Goal: Navigation & Orientation: Understand site structure

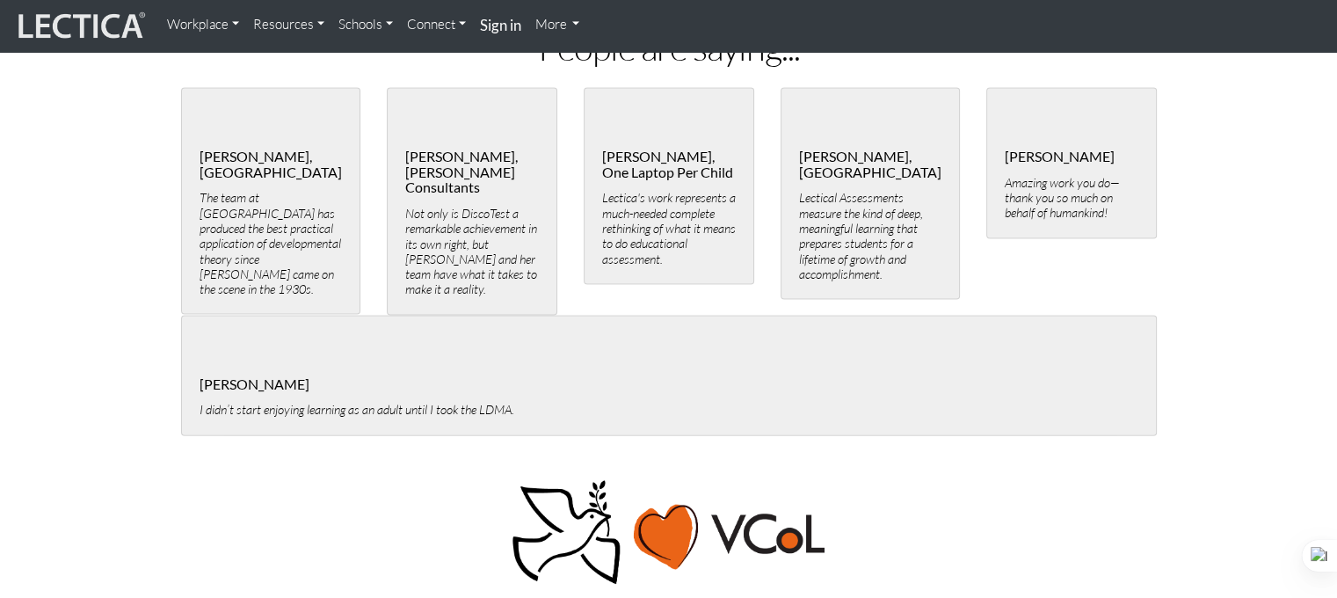
scroll to position [3758, 0]
click at [554, 21] on link "More" at bounding box center [557, 24] width 59 height 35
click at [553, 24] on link "More" at bounding box center [557, 24] width 59 height 35
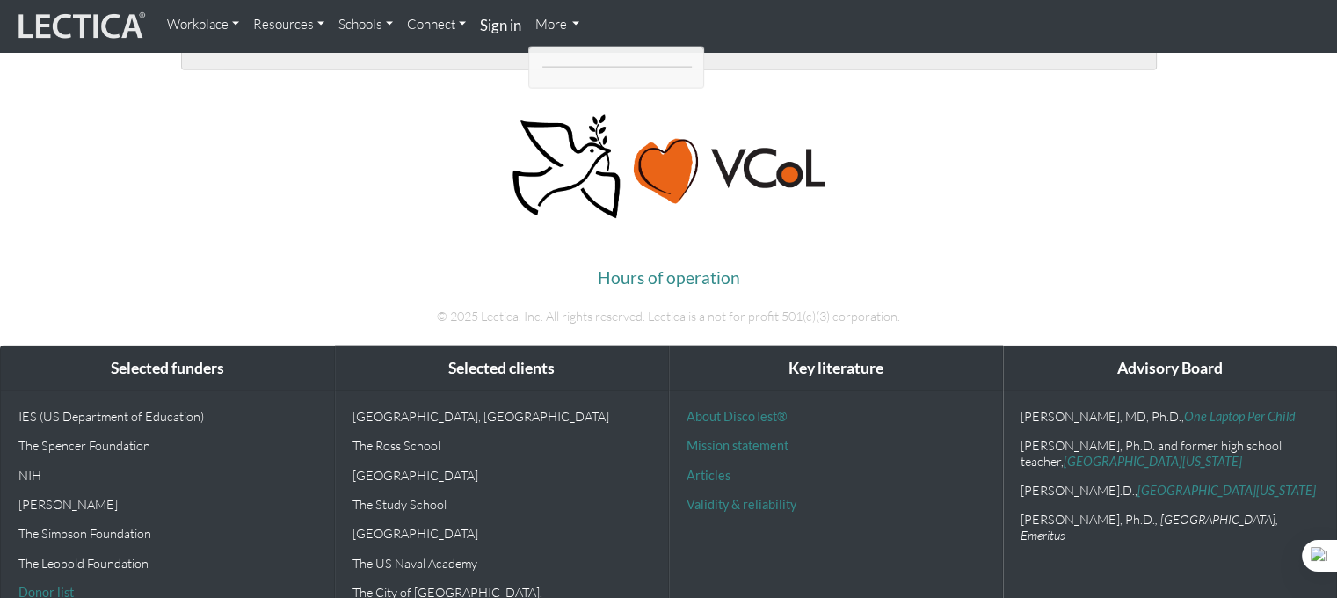
click at [96, 13] on img at bounding box center [80, 26] width 132 height 33
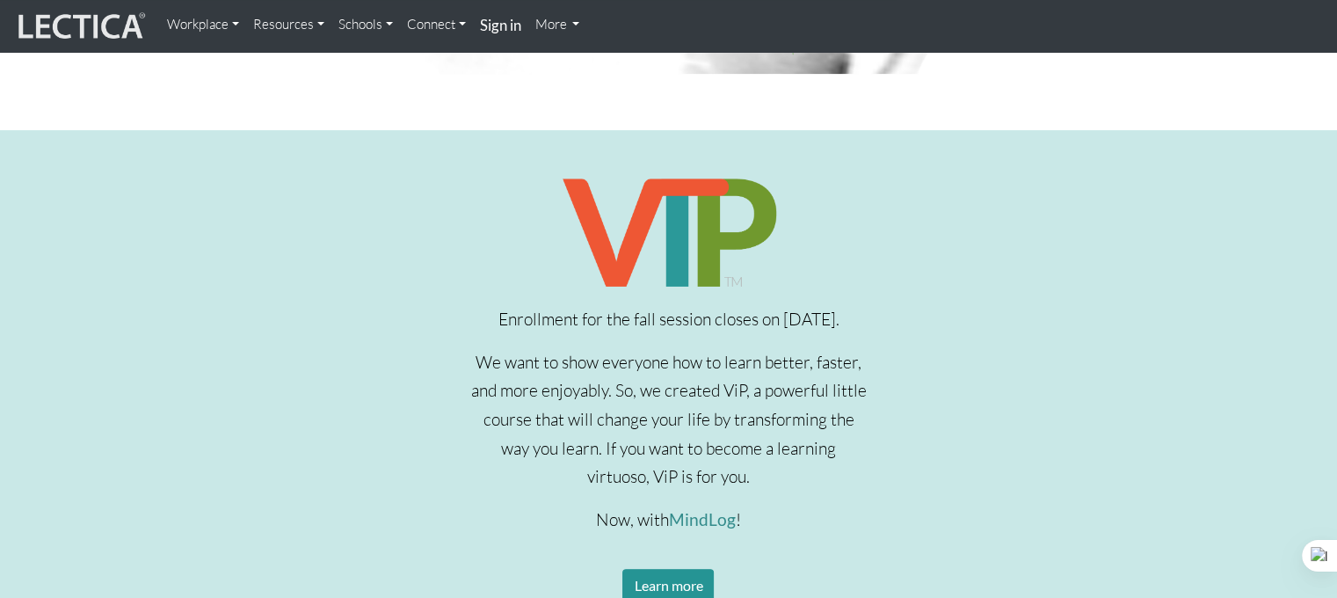
scroll to position [466, 0]
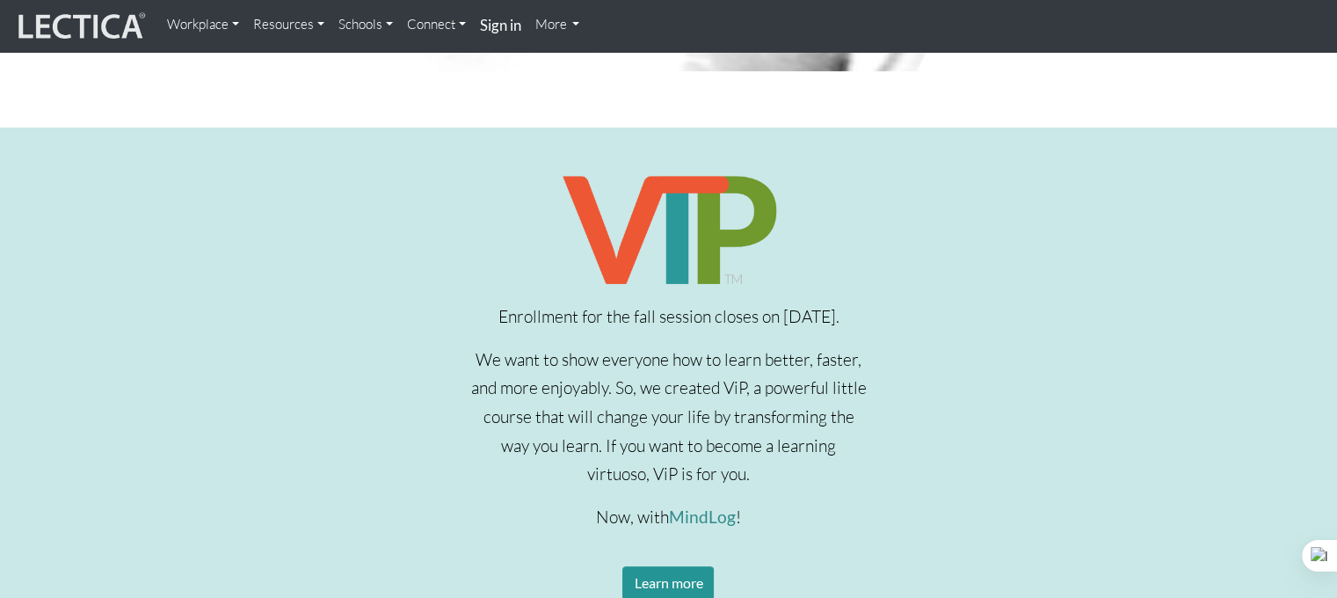
click at [273, 19] on link "Resources" at bounding box center [288, 24] width 85 height 35
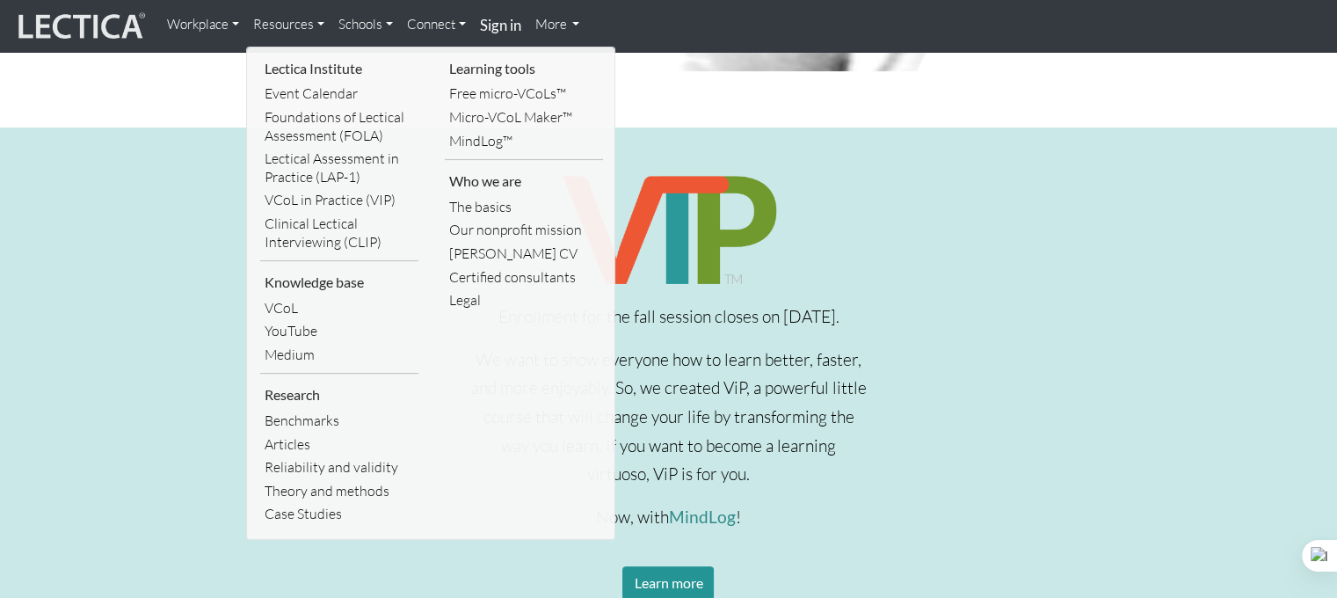
click at [196, 24] on link "Workplace" at bounding box center [203, 24] width 86 height 35
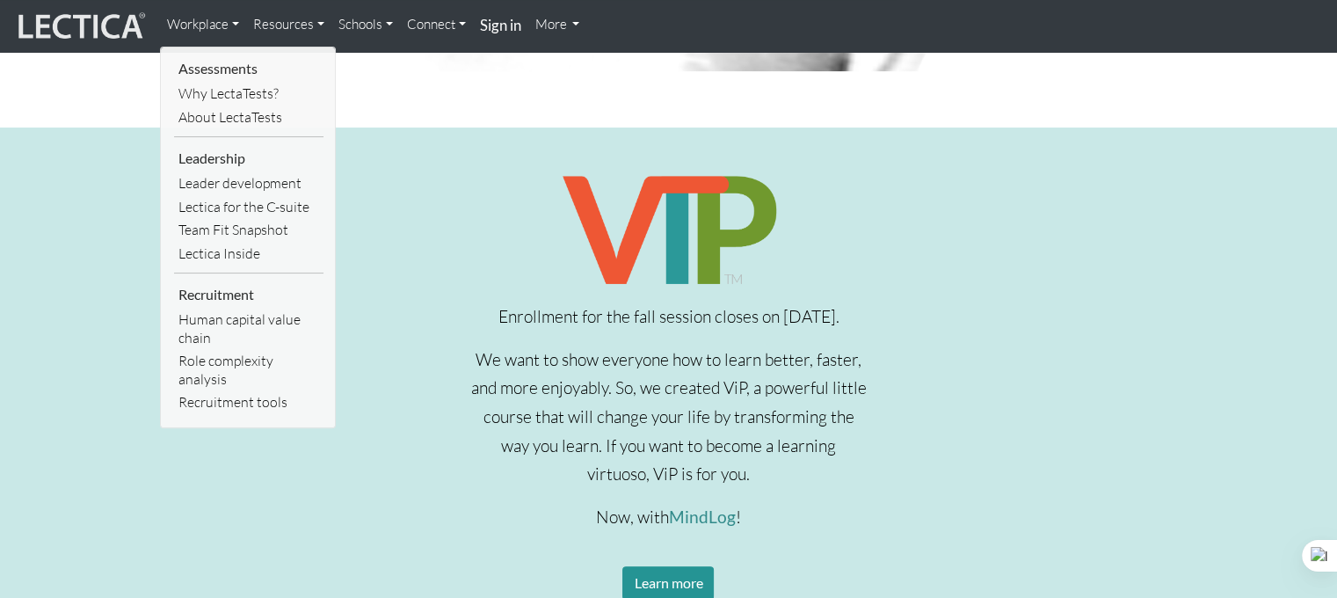
click at [380, 27] on link "Schools" at bounding box center [365, 24] width 69 height 35
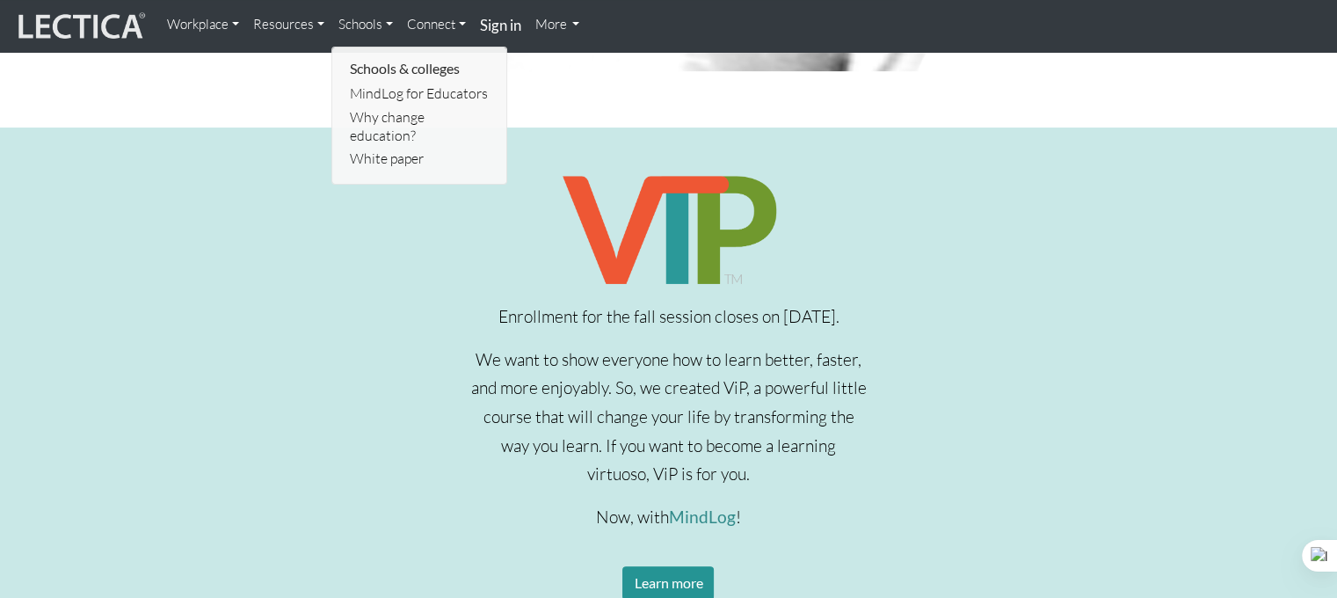
click at [433, 25] on link "Connect" at bounding box center [436, 24] width 73 height 35
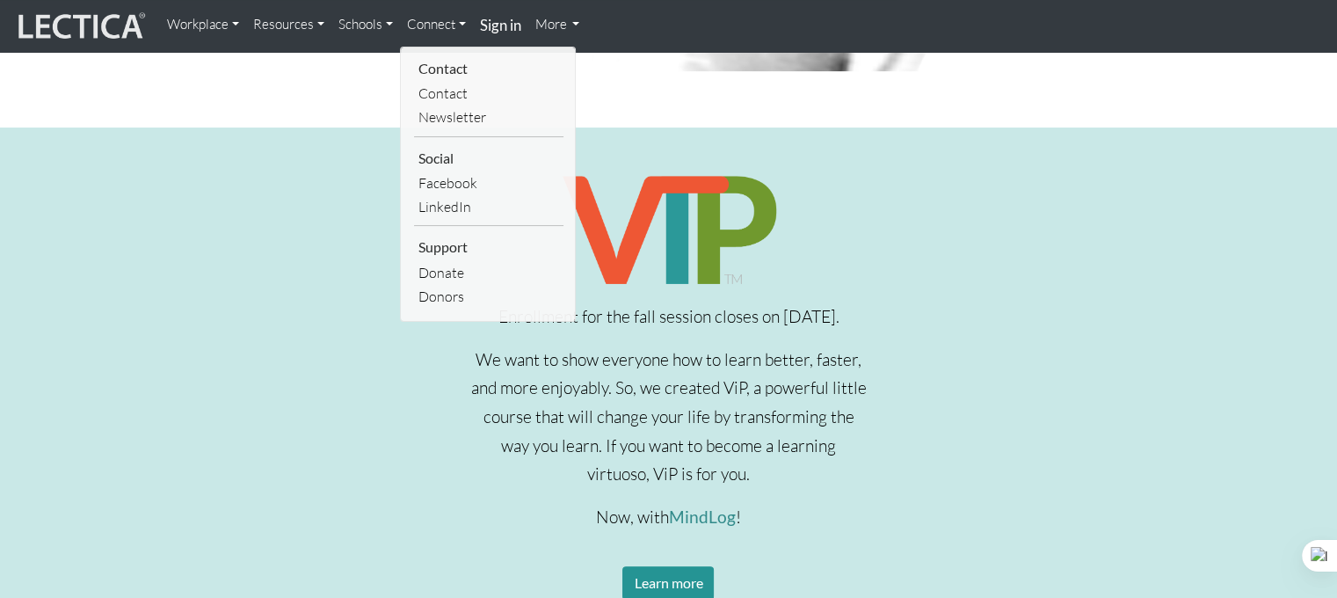
click at [573, 22] on link "More" at bounding box center [557, 24] width 59 height 35
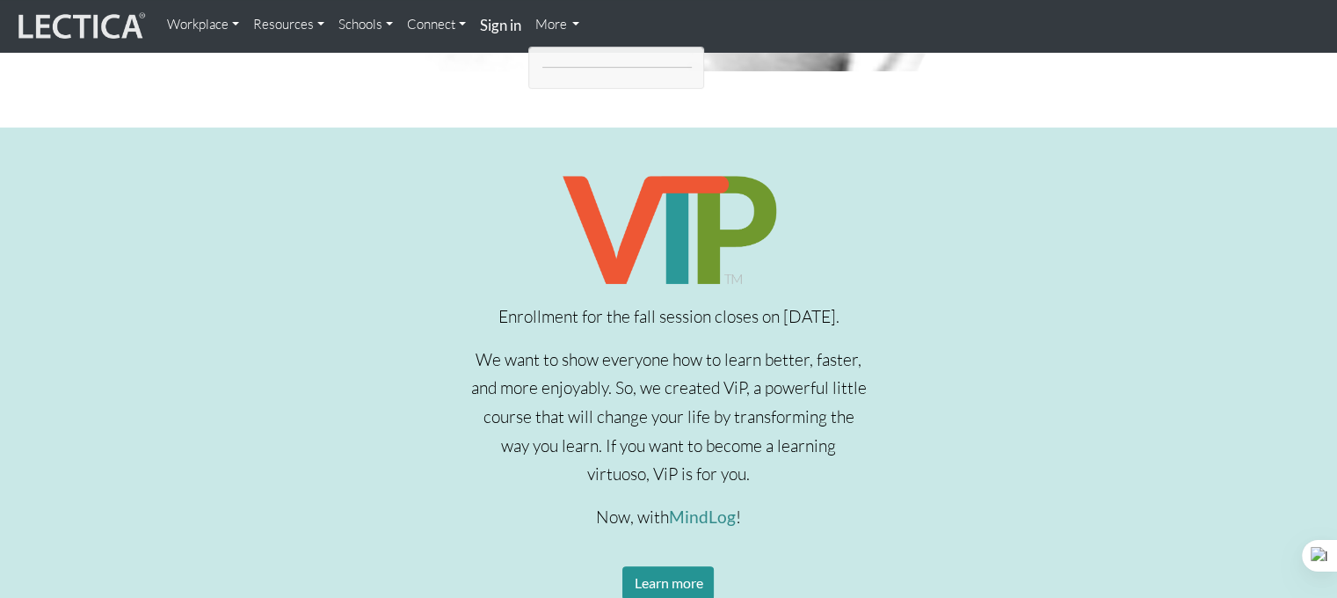
click at [555, 74] on ul at bounding box center [616, 68] width 176 height 42
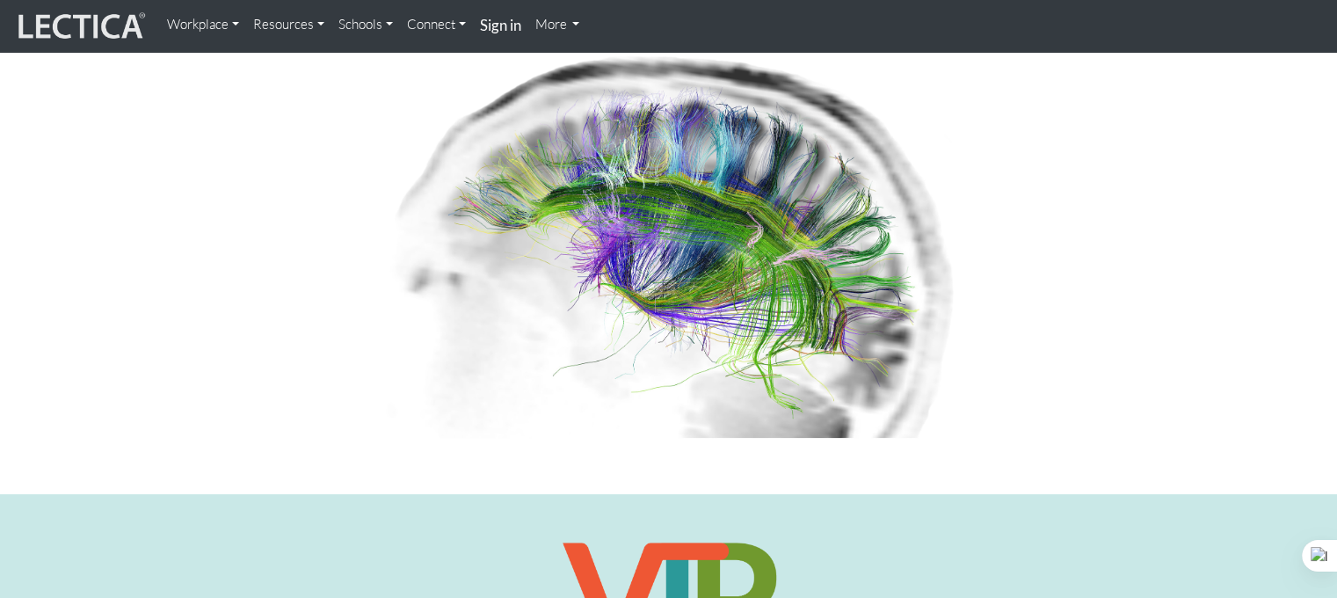
scroll to position [0, 0]
